Goal: Task Accomplishment & Management: Use online tool/utility

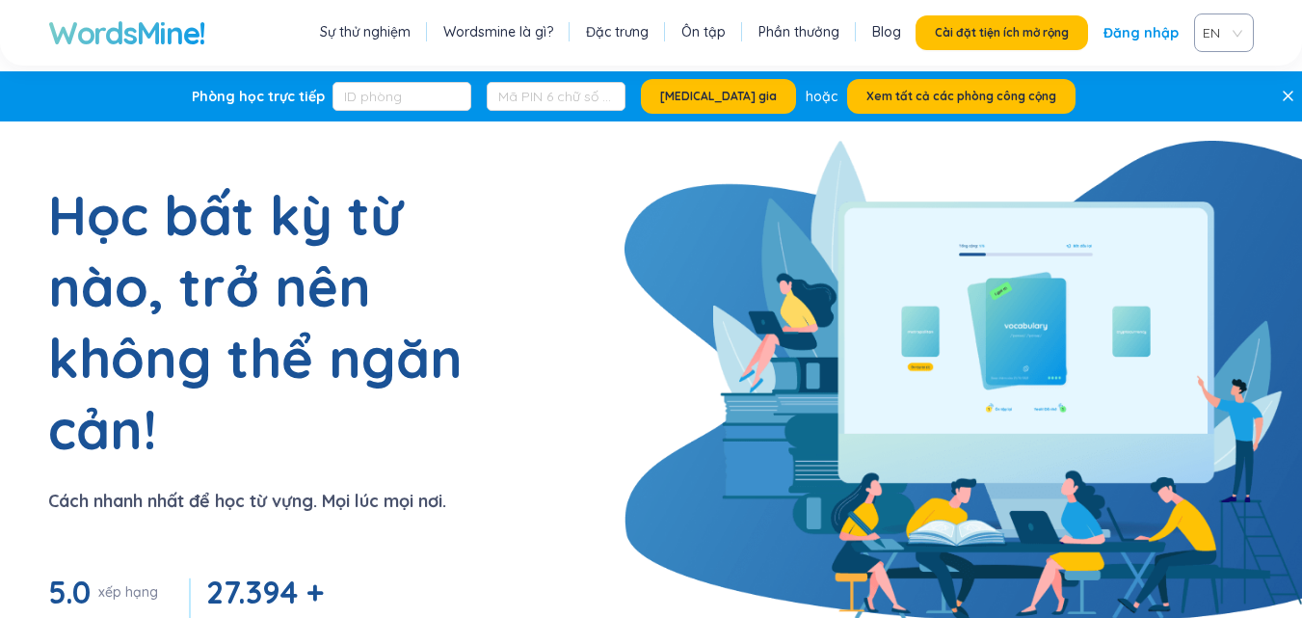
scroll to position [193, 0]
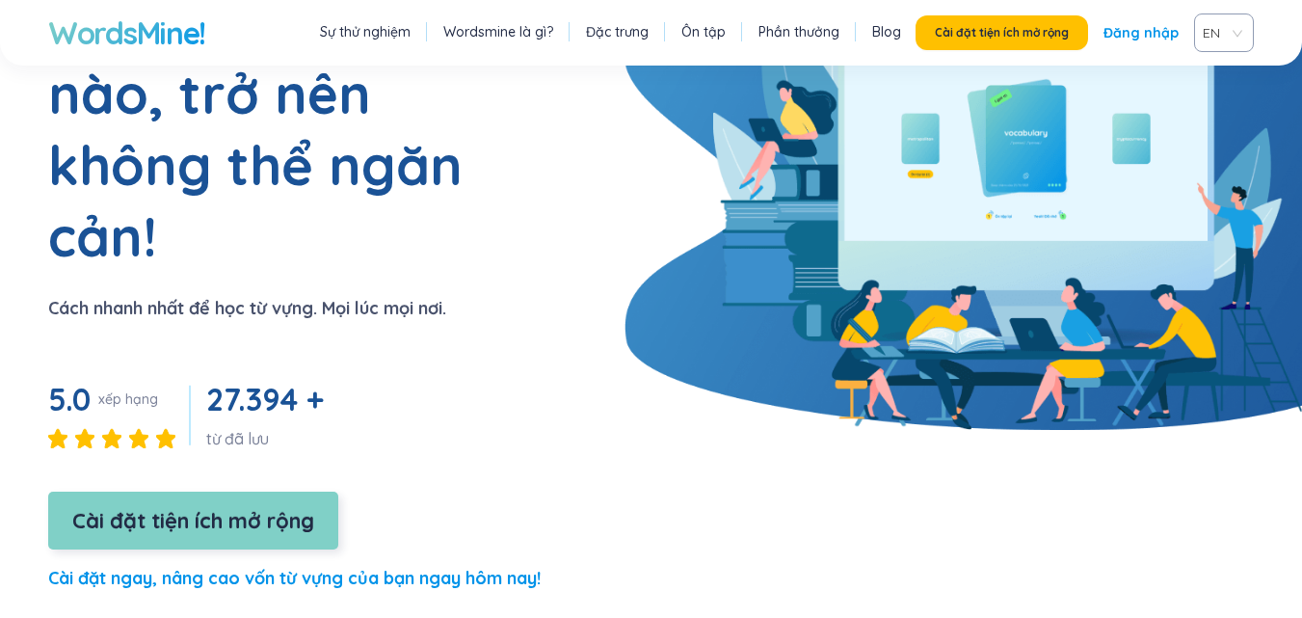
click at [314, 507] on font "Cài đặt tiện ích mở rộng" at bounding box center [193, 520] width 242 height 27
click at [238, 507] on font "Cài đặt tiện ích mở rộng" at bounding box center [193, 520] width 242 height 27
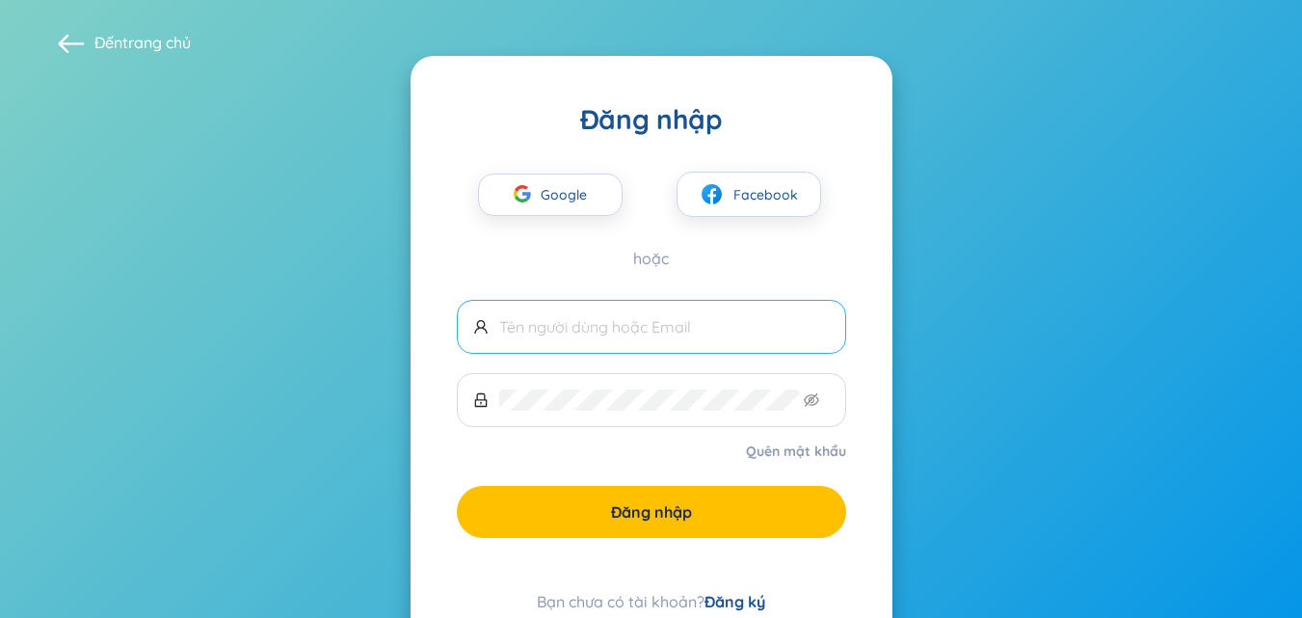
click at [683, 322] on input "text" at bounding box center [664, 326] width 331 height 21
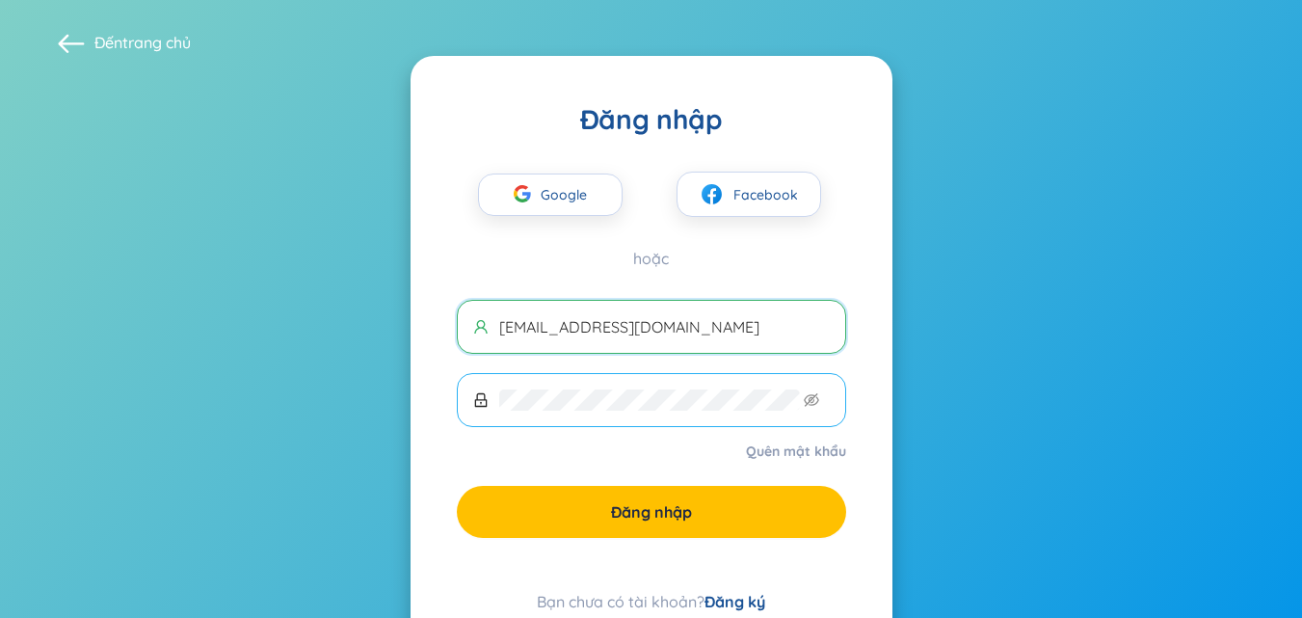
type input "[EMAIL_ADDRESS][DOMAIN_NAME]"
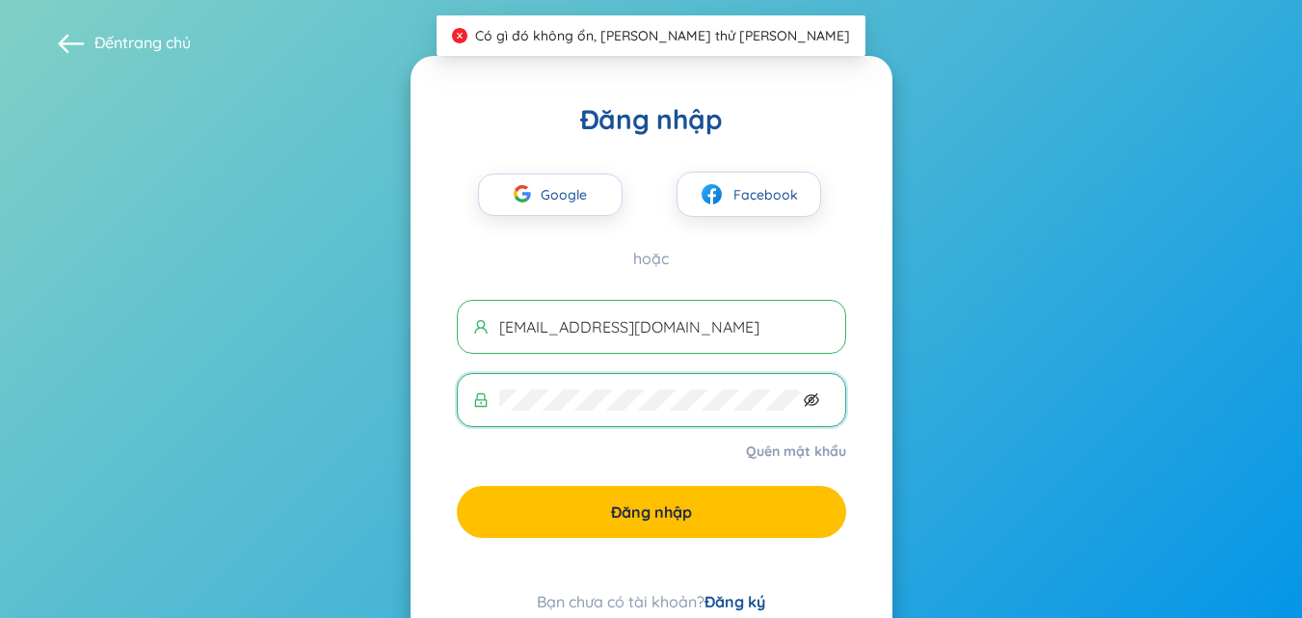
click at [815, 393] on icon "mắt không nhìn thấy được" at bounding box center [811, 399] width 15 height 15
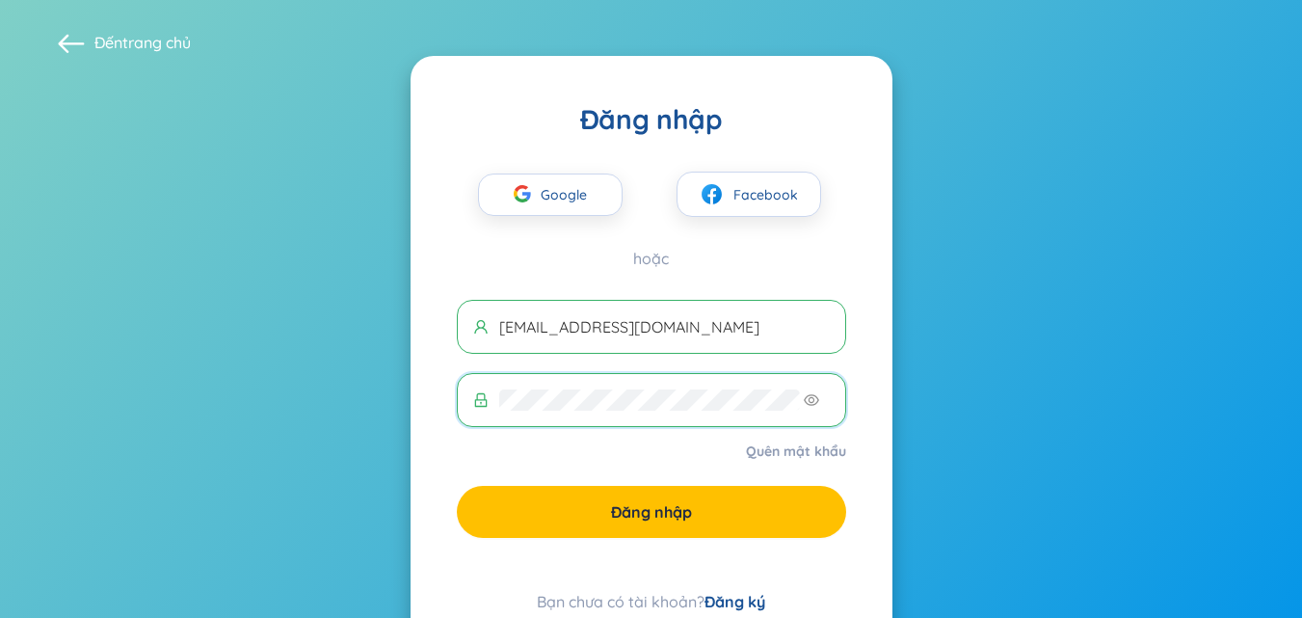
scroll to position [70, 0]
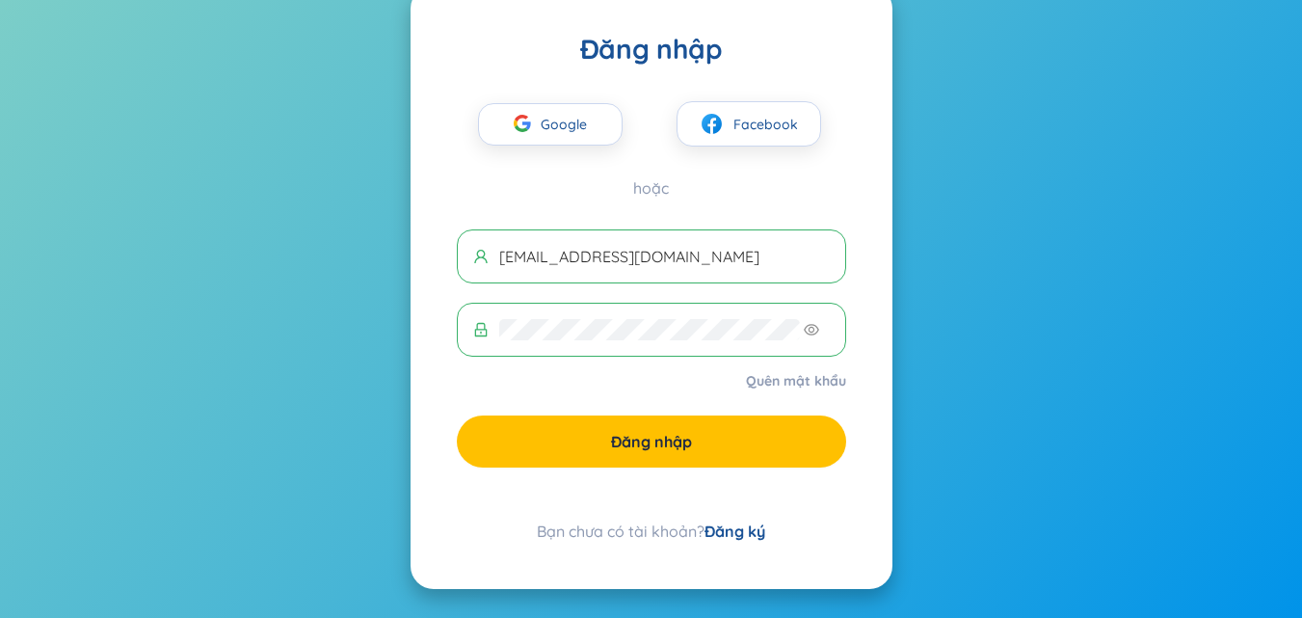
click at [748, 541] on div "Bạn chưa có tài khoản? Đăng ký" at bounding box center [651, 531] width 389 height 23
click at [731, 528] on font "Đăng ký" at bounding box center [735, 530] width 61 height 19
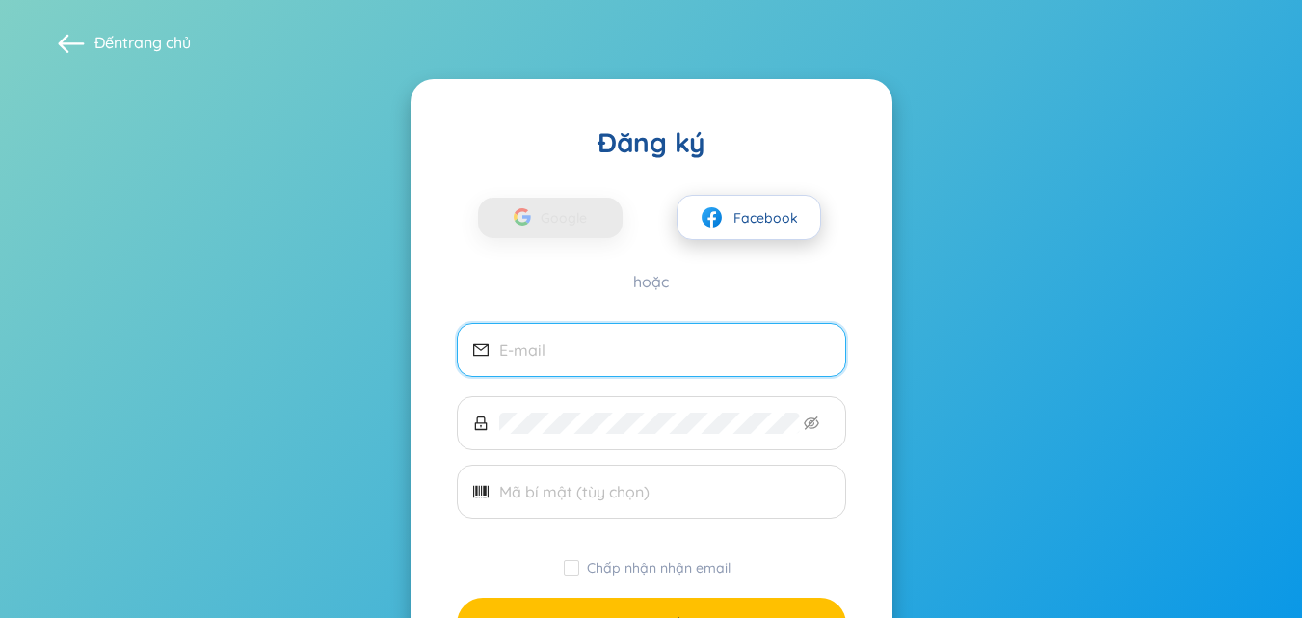
scroll to position [149, 0]
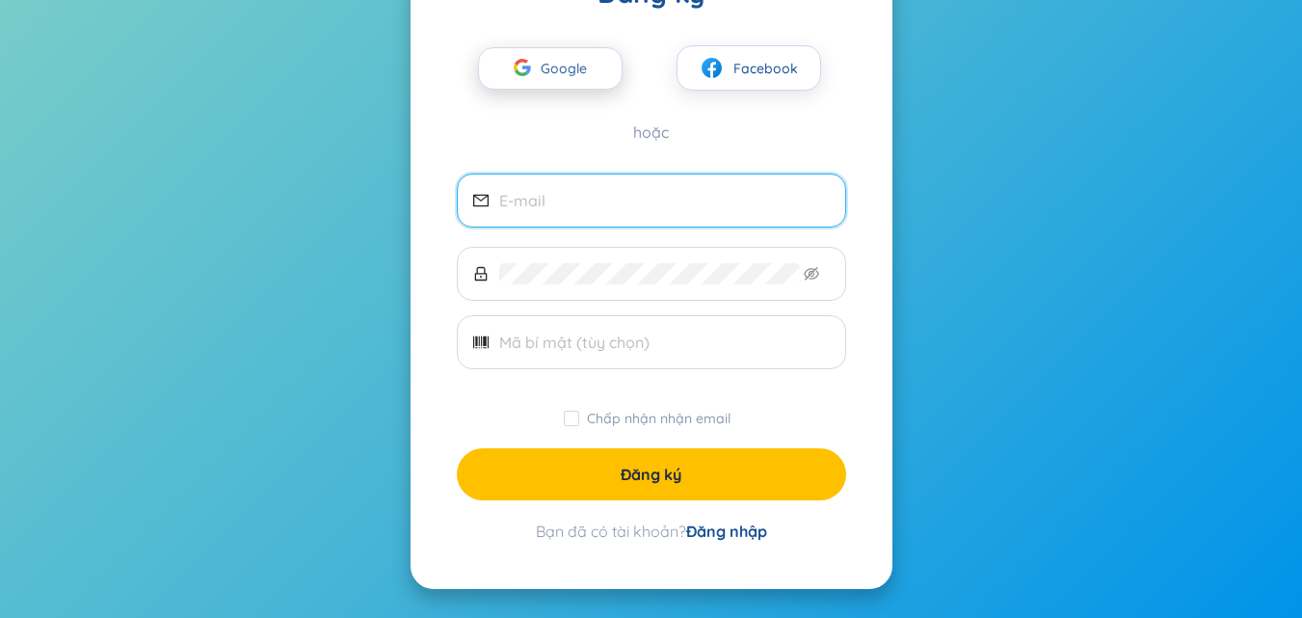
click at [556, 80] on span "Google" at bounding box center [569, 68] width 56 height 40
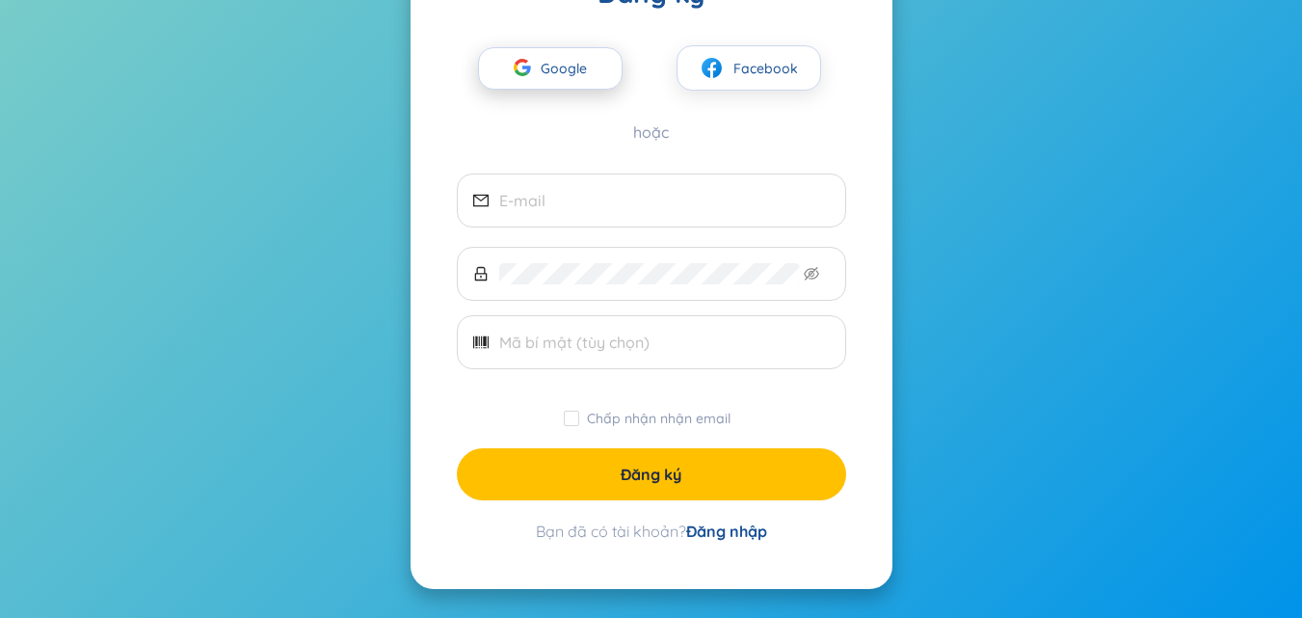
click at [564, 80] on span "Google" at bounding box center [569, 68] width 56 height 40
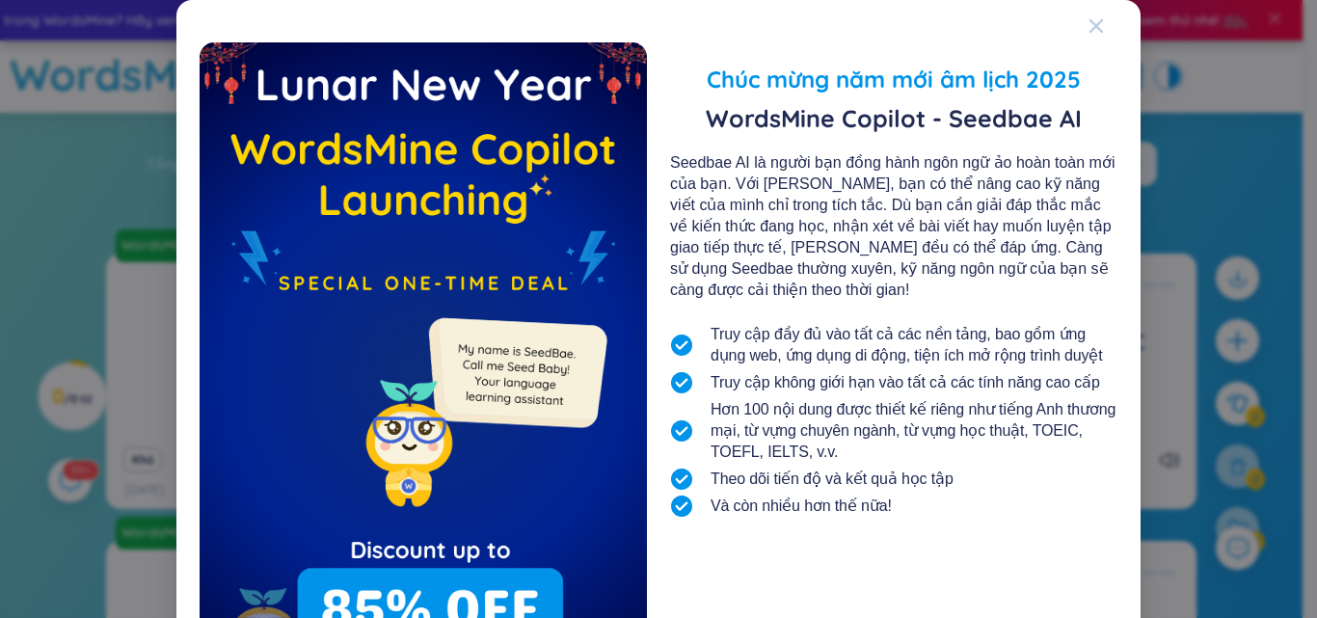
click at [1094, 28] on icon "Đóng" at bounding box center [1095, 25] width 15 height 15
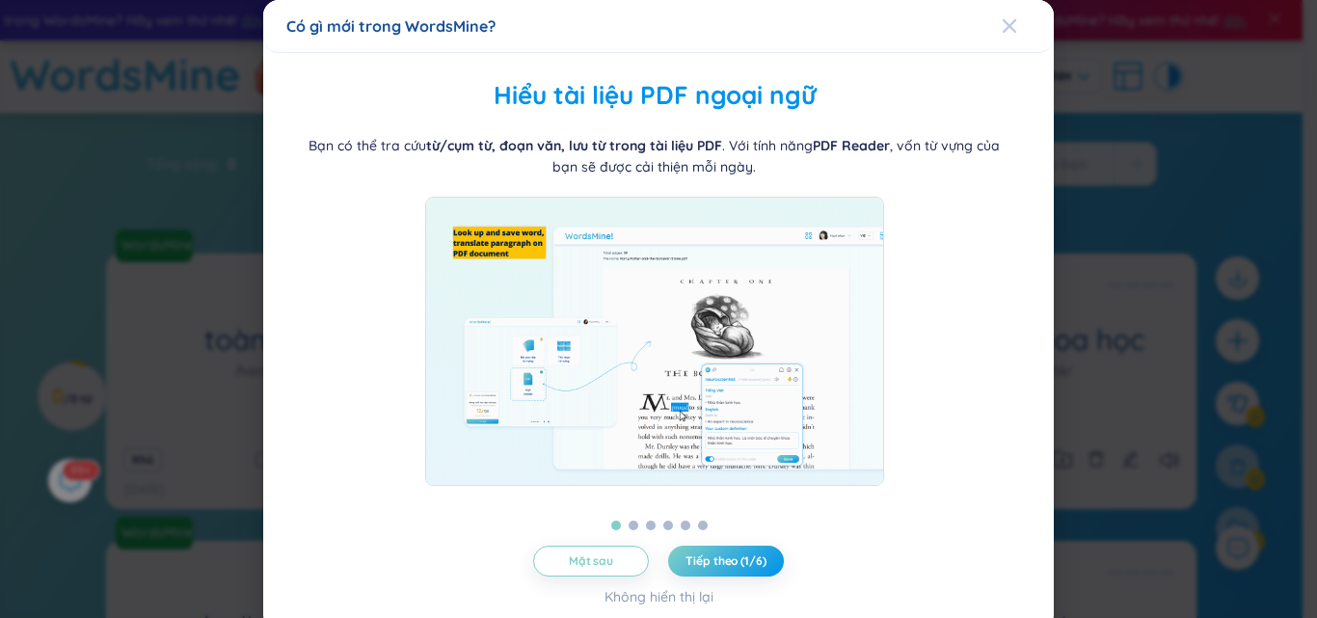
click at [1002, 19] on icon "Đóng" at bounding box center [1009, 25] width 15 height 15
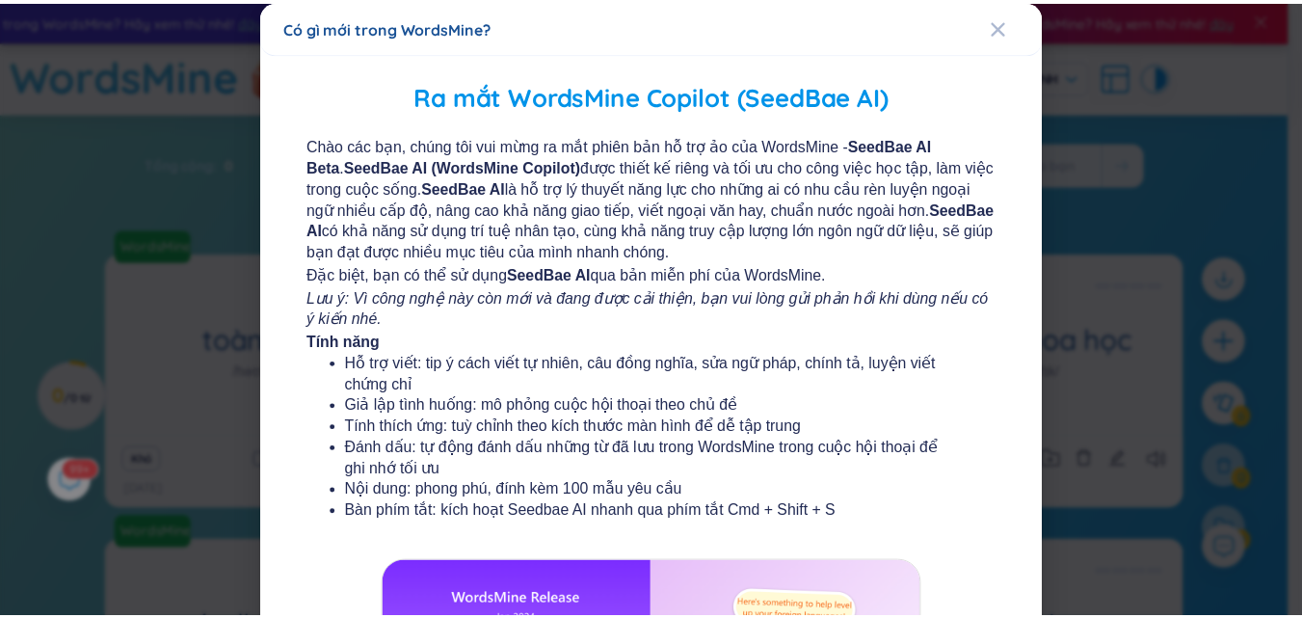
scroll to position [356, 0]
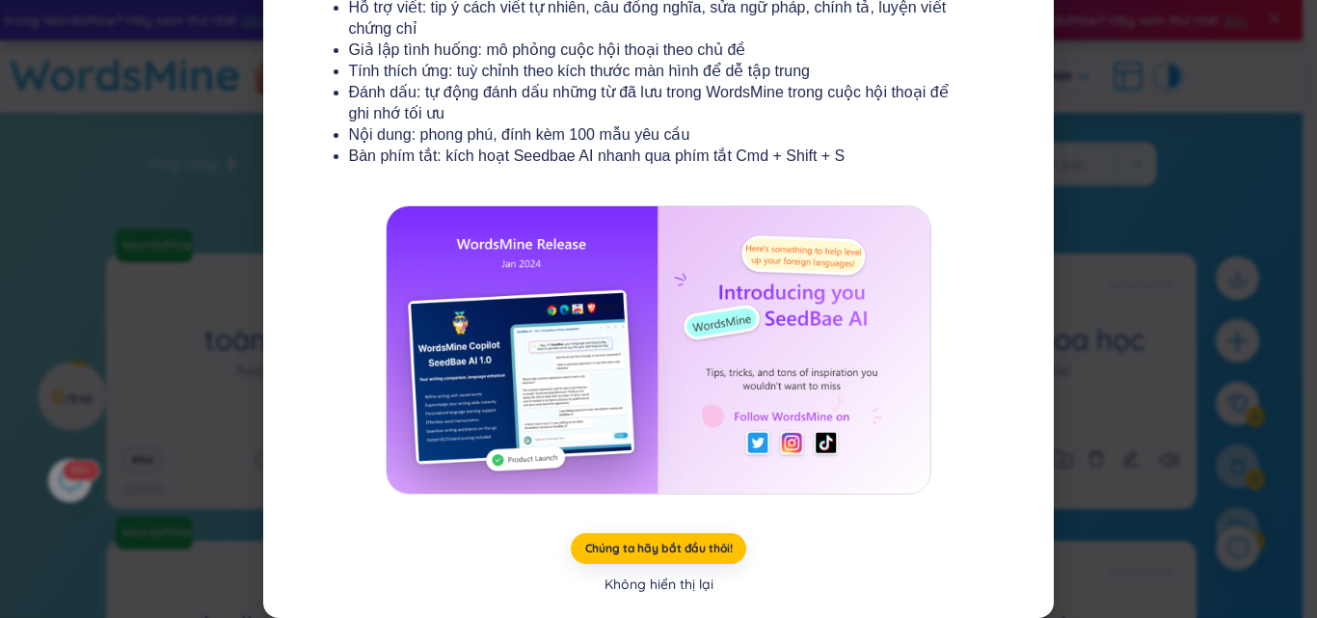
click at [663, 586] on font "Không hiển thị lại" at bounding box center [658, 583] width 109 height 17
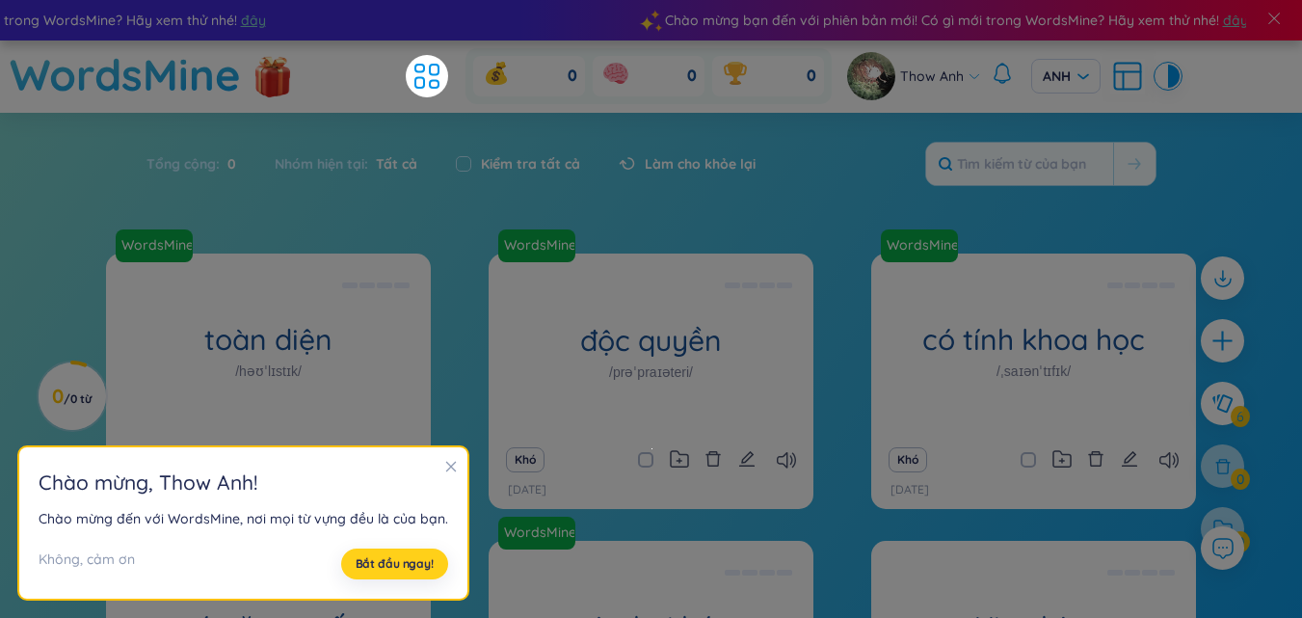
click at [408, 574] on button "Bắt đầu ngay!" at bounding box center [394, 563] width 107 height 31
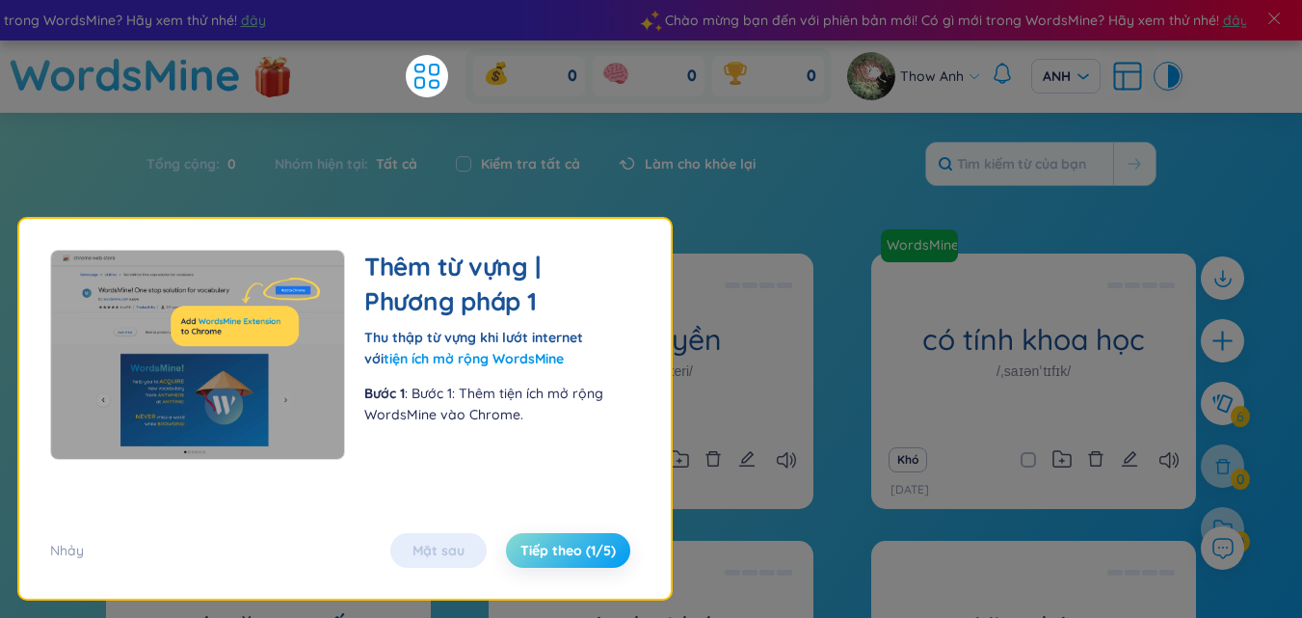
click at [591, 558] on font "Tiếp theo (1/5)" at bounding box center [568, 550] width 95 height 17
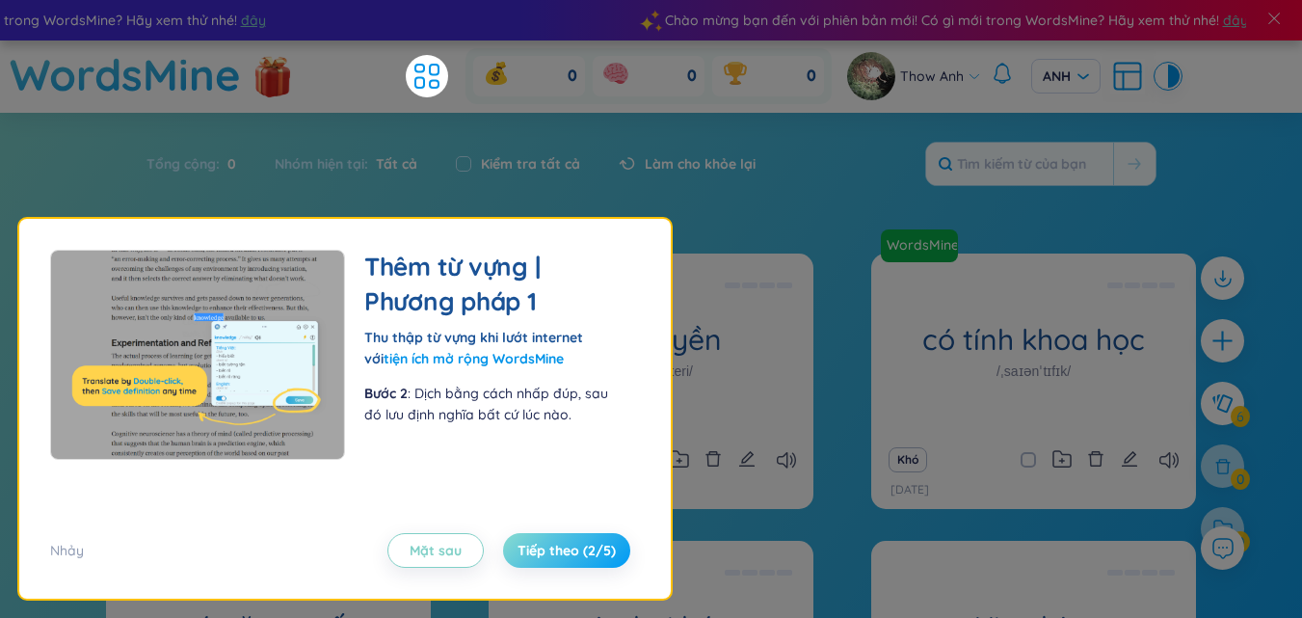
click at [591, 558] on font "Tiếp theo (2/5)" at bounding box center [567, 550] width 98 height 17
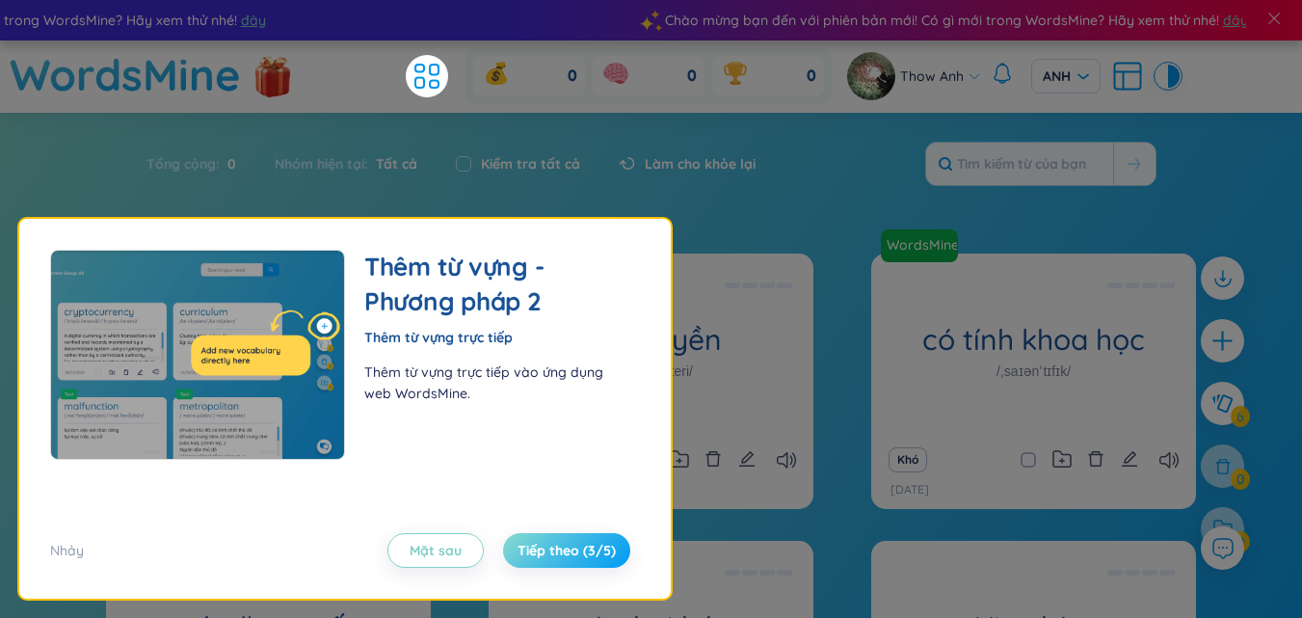
click at [591, 558] on font "Tiếp theo (3/5)" at bounding box center [567, 550] width 98 height 17
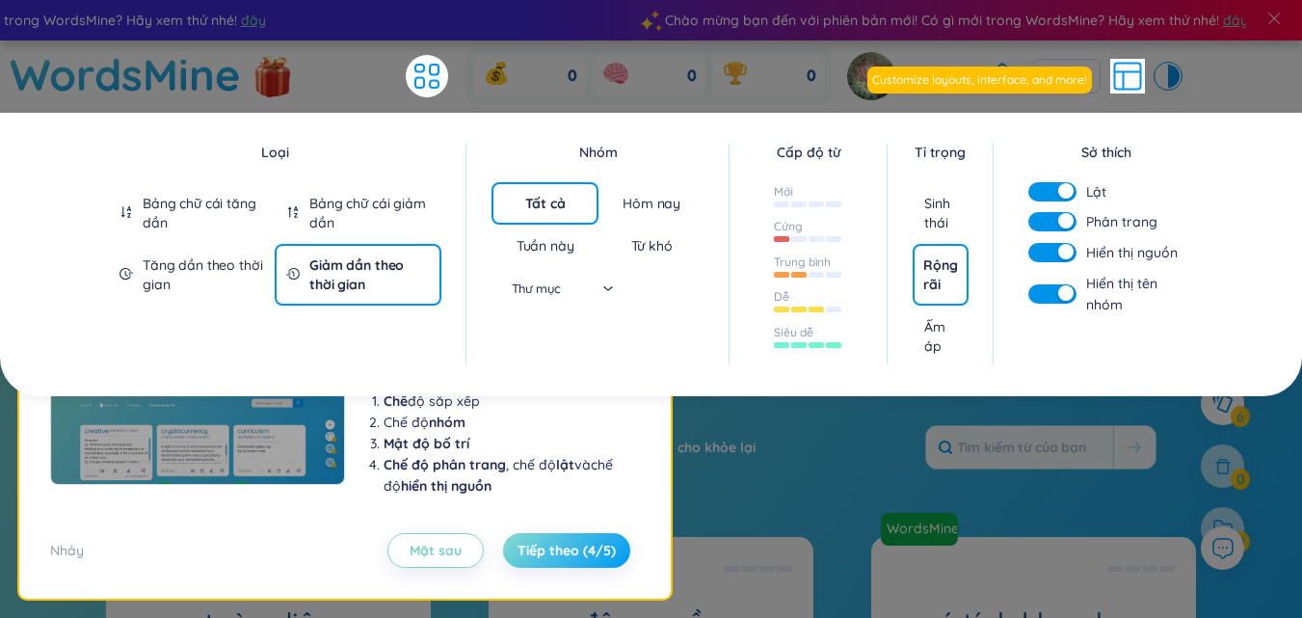
click at [579, 553] on font "Tiếp theo (4/5)" at bounding box center [567, 550] width 98 height 17
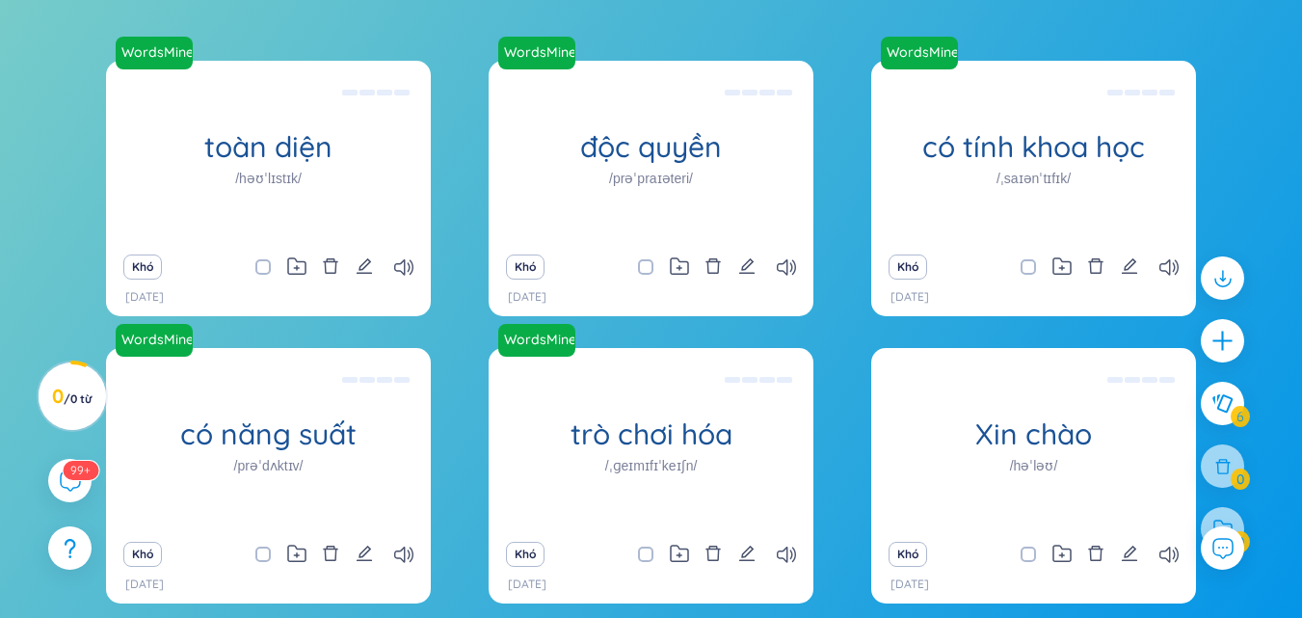
scroll to position [280, 0]
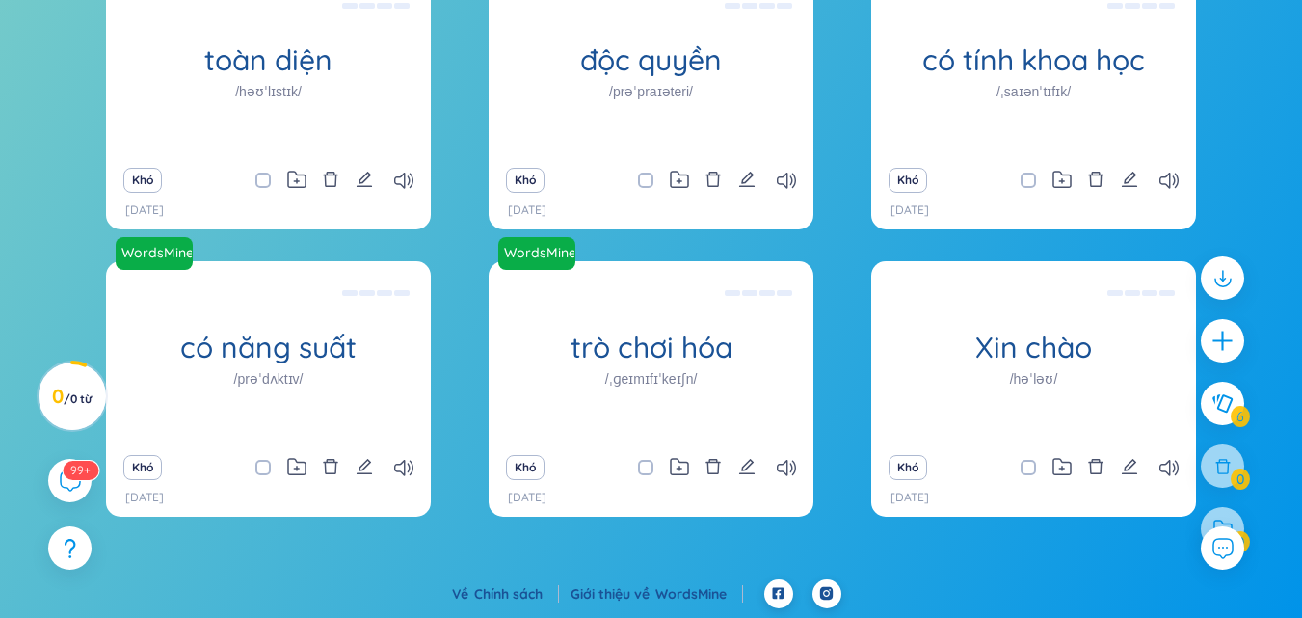
click at [1059, 581] on footer "Về Chính sách Giới thiệu về WordsMine" at bounding box center [651, 598] width 1302 height 39
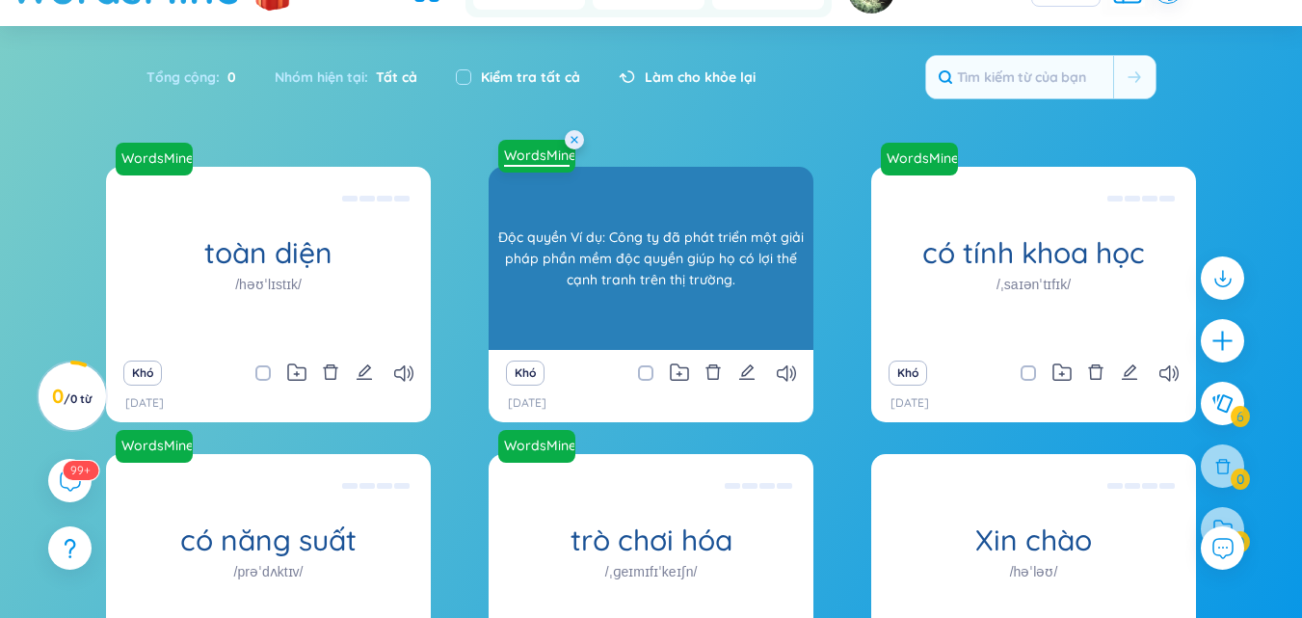
scroll to position [0, 0]
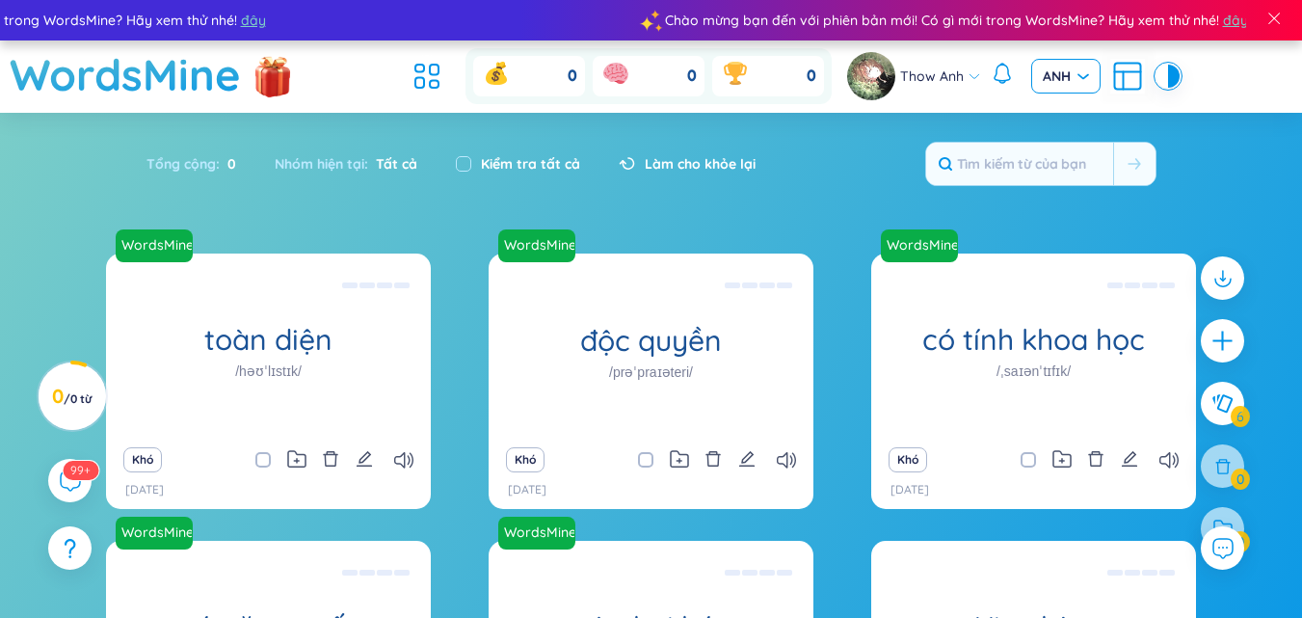
click at [1081, 74] on span "ANH" at bounding box center [1066, 76] width 46 height 19
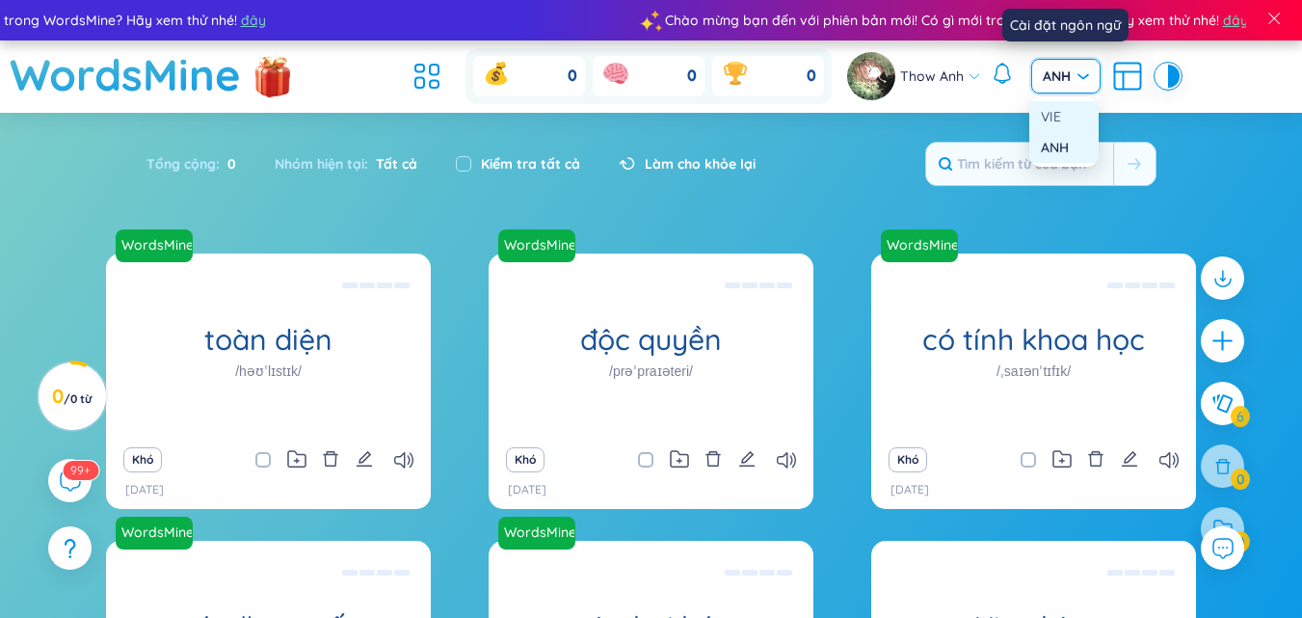
click at [1071, 122] on div "VIE" at bounding box center [1064, 116] width 46 height 21
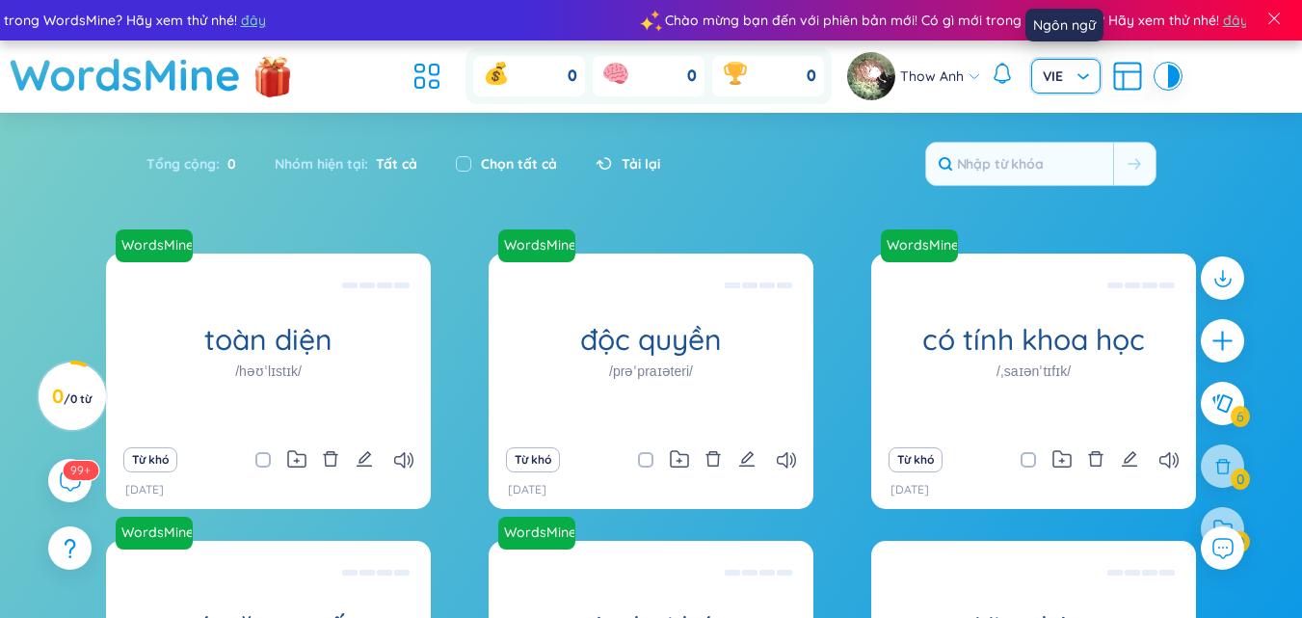
click at [1081, 80] on span "VIE" at bounding box center [1066, 76] width 46 height 19
click at [1060, 142] on font "ANH" at bounding box center [1055, 147] width 28 height 17
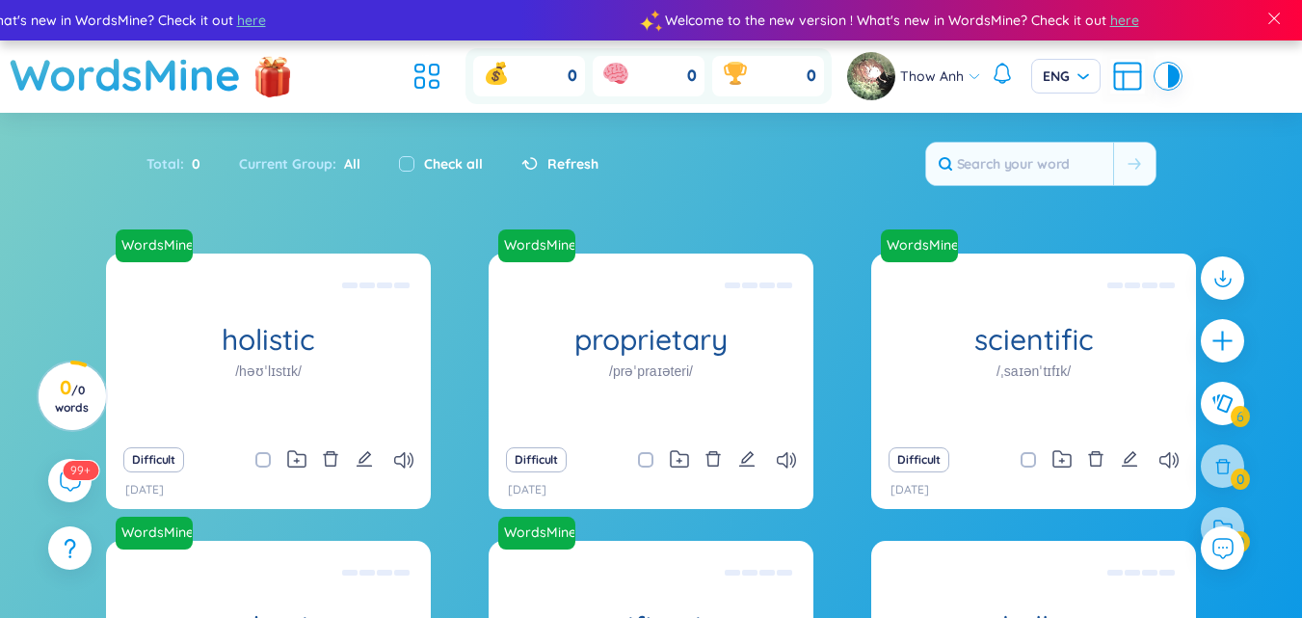
click at [825, 223] on section "Sort Alphabet Ascending Alphabet Descending Time-based Ascending Time-based Des…" at bounding box center [651, 486] width 1302 height 746
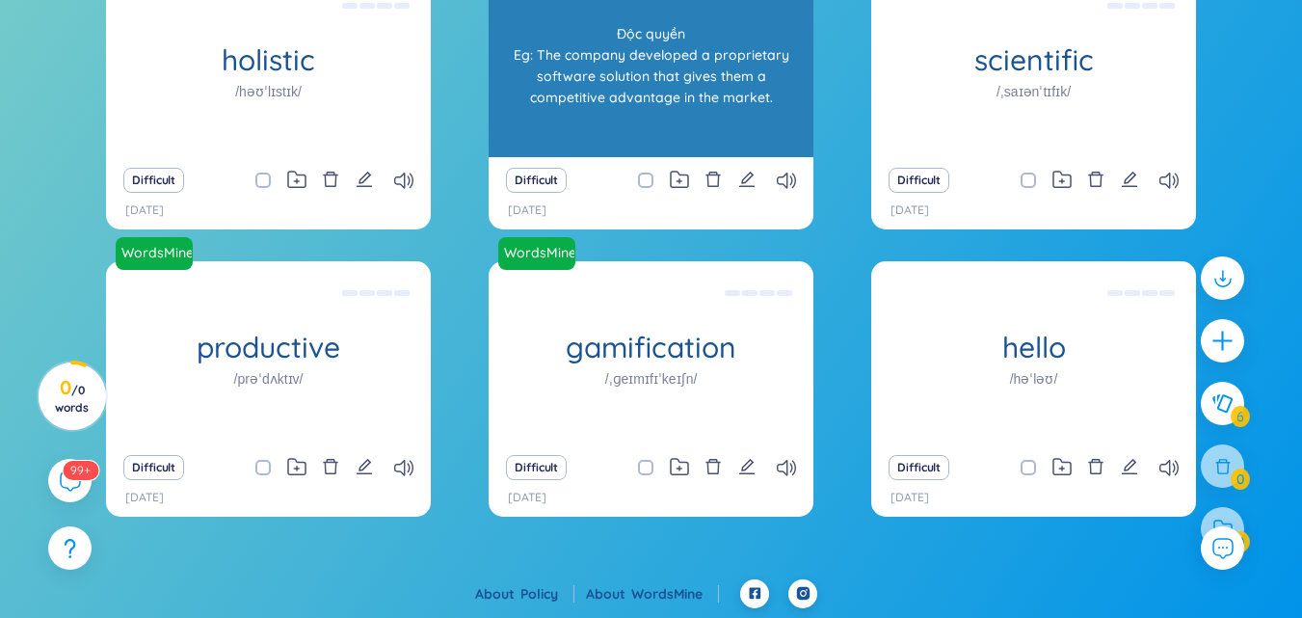
scroll to position [87, 0]
